Goal: Communication & Community: Ask a question

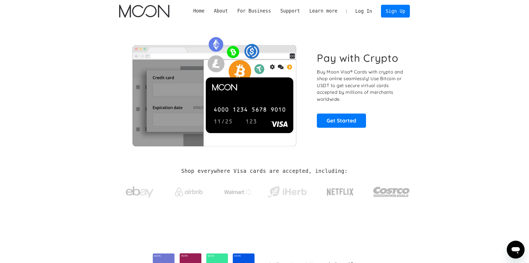
click at [373, 12] on link "Log In" at bounding box center [364, 11] width 26 height 12
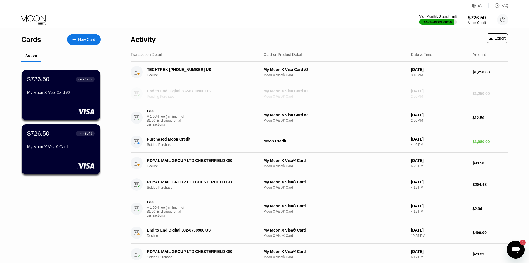
drag, startPoint x: 140, startPoint y: 91, endPoint x: 121, endPoint y: 100, distance: 21.1
drag, startPoint x: 115, startPoint y: 94, endPoint x: 209, endPoint y: 91, distance: 94.3
drag, startPoint x: 223, startPoint y: 89, endPoint x: 166, endPoint y: 90, distance: 56.4
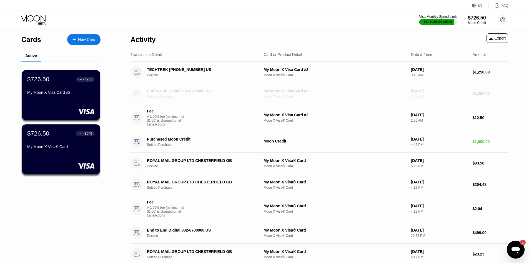
click at [166, 90] on div "End to End Digital 832-6700900 US" at bounding box center [201, 91] width 108 height 4
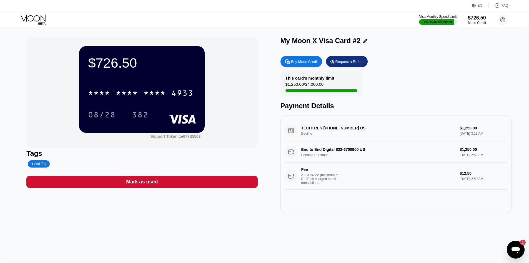
click at [342, 149] on div "End to End Digital 832-6700900 US Pending Purchase $1,250.00 [DATE] 2:50 AM Fee…" at bounding box center [396, 165] width 222 height 48
drag, startPoint x: 301, startPoint y: 153, endPoint x: 384, endPoint y: 152, distance: 82.8
click at [384, 152] on div "End to End Digital 832-6700900 US Pending Purchase $1,250.00 [DATE] 2:50 AM Fee…" at bounding box center [396, 165] width 222 height 48
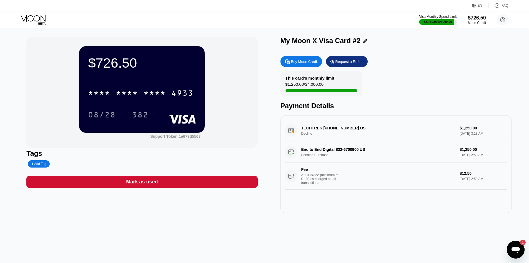
click at [384, 152] on div "End to End Digital 832-6700900 US Pending Purchase $1,250.00 [DATE] 2:50 AM Fee…" at bounding box center [396, 165] width 222 height 48
drag, startPoint x: 376, startPoint y: 152, endPoint x: 308, endPoint y: 152, distance: 67.8
click at [308, 152] on div "End to End Digital 832-6700900 US Pending Purchase $1,250.00 [DATE] 2:50 AM Fee…" at bounding box center [396, 165] width 222 height 48
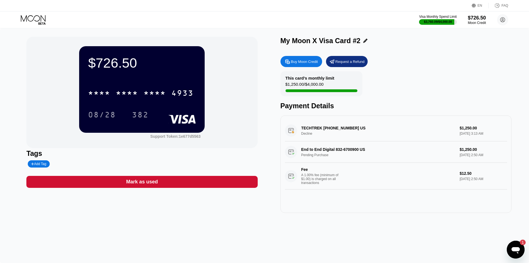
click at [517, 250] on icon "Open messaging window, 1 unread message" at bounding box center [516, 250] width 8 height 7
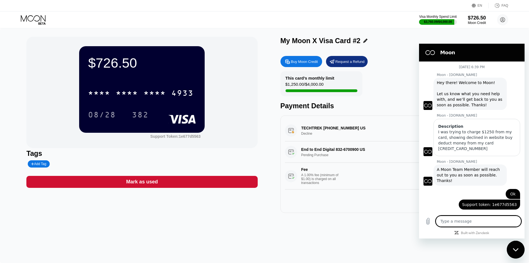
scroll to position [78, 0]
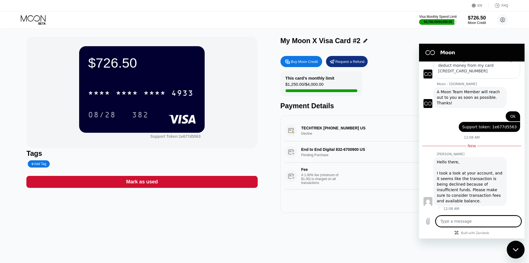
click at [465, 222] on textarea at bounding box center [479, 220] width 86 height 11
click at [428, 221] on icon "Upload file" at bounding box center [428, 221] width 7 height 7
click at [507, 245] on div "$726.50 * * * * * * * * * * * * 4933 08/28 382 Support Token: 1e677d5563 Tags A…" at bounding box center [264, 145] width 529 height 234
click at [522, 252] on div "Close messaging window" at bounding box center [516, 249] width 17 height 17
type textarea "x"
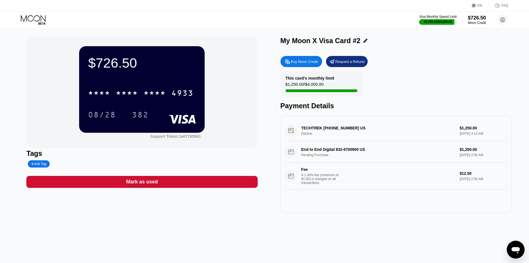
click at [512, 249] on icon "Open messaging window" at bounding box center [516, 250] width 8 height 7
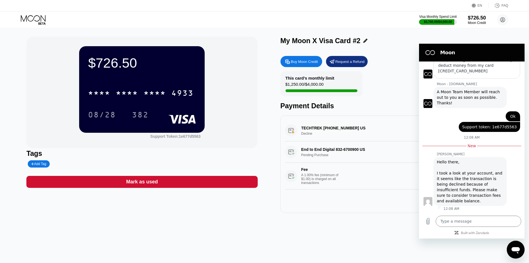
scroll to position [69, 0]
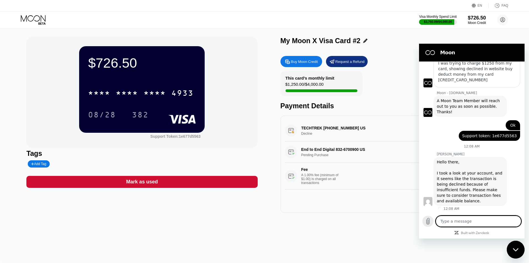
click at [430, 220] on icon "Upload file" at bounding box center [428, 221] width 3 height 6
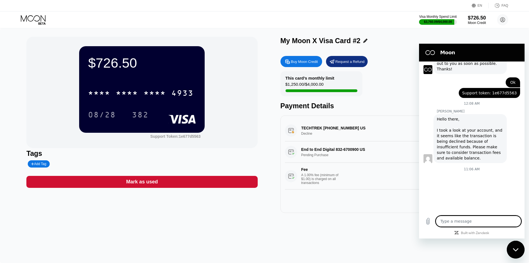
scroll to position [111, 0]
type textarea "x"
click at [476, 220] on textarea at bounding box center [479, 220] width 86 height 11
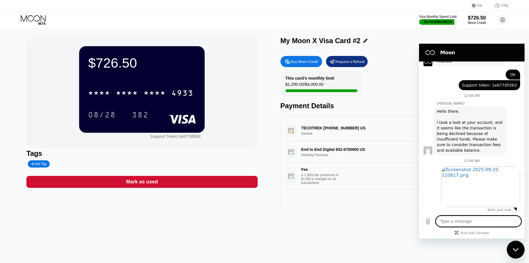
scroll to position [120, 0]
type textarea "T"
type textarea "x"
type textarea "Th"
type textarea "x"
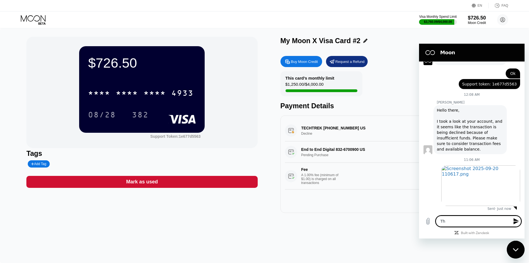
type textarea "Thi"
type textarea "x"
type textarea "This"
type textarea "x"
type textarea "This"
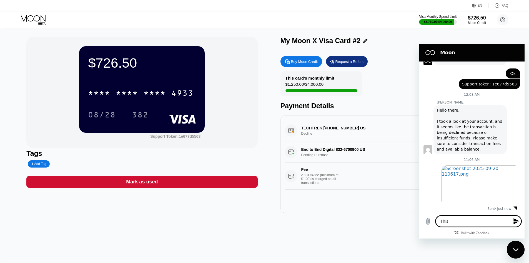
type textarea "x"
type textarea "This o"
type textarea "x"
type textarea "This on"
type textarea "x"
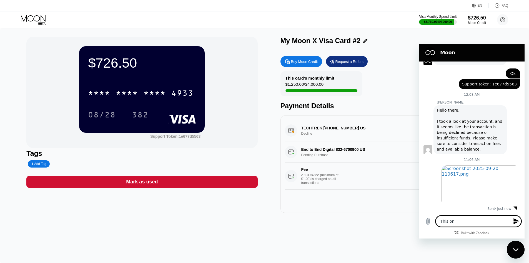
type textarea "This one"
type textarea "x"
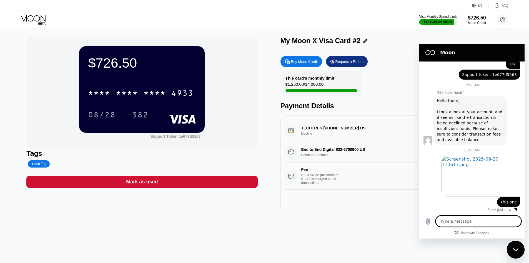
scroll to position [131, 0]
click at [342, 222] on div "$726.50 * * * * * * * * * * * * 4933 08/28 382 Support Token: 1e677d5563 Tags A…" at bounding box center [264, 145] width 529 height 234
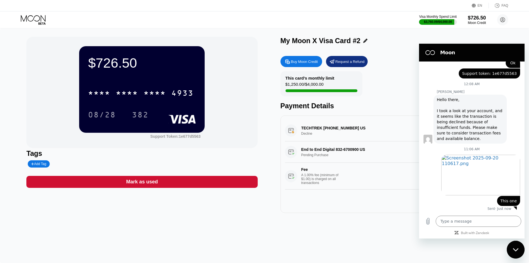
click at [515, 245] on div "Close messaging window" at bounding box center [516, 249] width 17 height 17
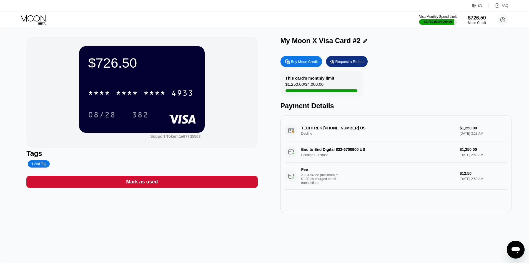
click at [515, 245] on icon "Open messaging window" at bounding box center [516, 249] width 10 height 10
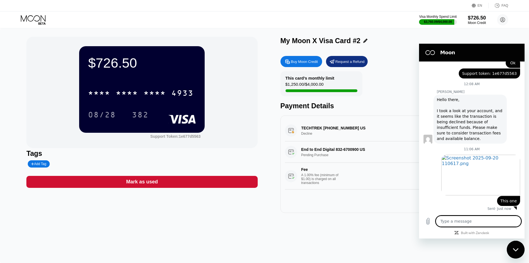
click at [515, 245] on div "Close messaging window" at bounding box center [516, 249] width 17 height 17
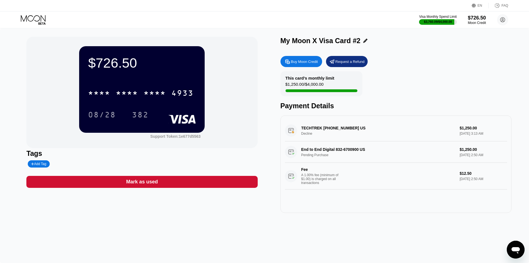
click at [395, 222] on div "$726.50 * * * * * * * * * * * * 4933 08/28 382 Support Token: 1e677d5563 Tags A…" at bounding box center [264, 145] width 529 height 234
click at [516, 246] on icon "Open messaging window" at bounding box center [516, 249] width 10 height 10
type textarea "x"
